Goal: Information Seeking & Learning: Learn about a topic

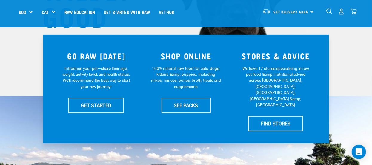
scroll to position [100, 0]
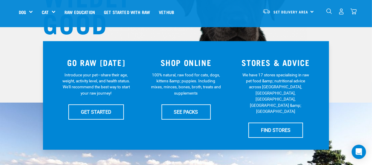
drag, startPoint x: 374, startPoint y: 13, endPoint x: 375, endPoint y: 25, distance: 12.6
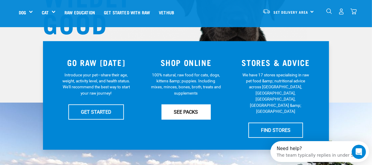
scroll to position [0, 0]
click at [186, 111] on link "SEE PACKS" at bounding box center [186, 112] width 49 height 15
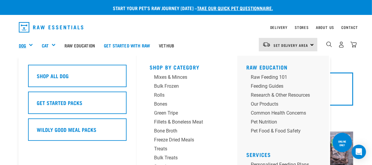
click at [23, 45] on link "Dog" at bounding box center [22, 45] width 7 height 7
click at [23, 48] on link "Dog" at bounding box center [22, 45] width 7 height 7
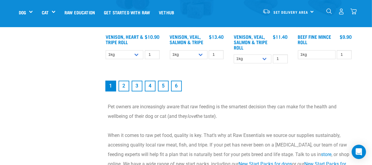
scroll to position [825, 0]
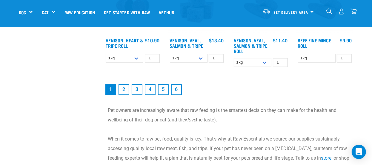
click at [126, 87] on link "2" at bounding box center [124, 89] width 11 height 11
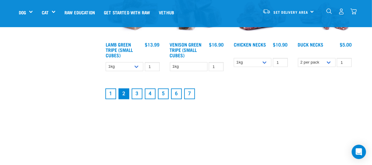
scroll to position [789, 0]
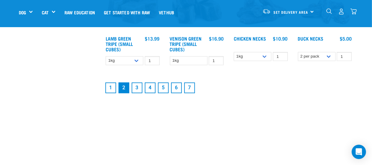
click at [190, 91] on link "7" at bounding box center [189, 88] width 11 height 11
